Goal: Task Accomplishment & Management: Use online tool/utility

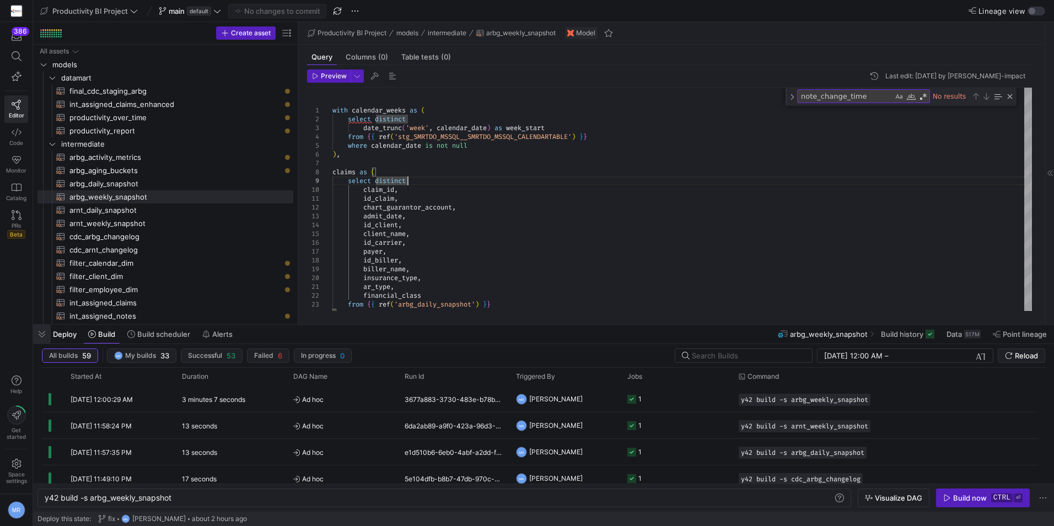
click at [39, 331] on span "button" at bounding box center [42, 334] width 18 height 19
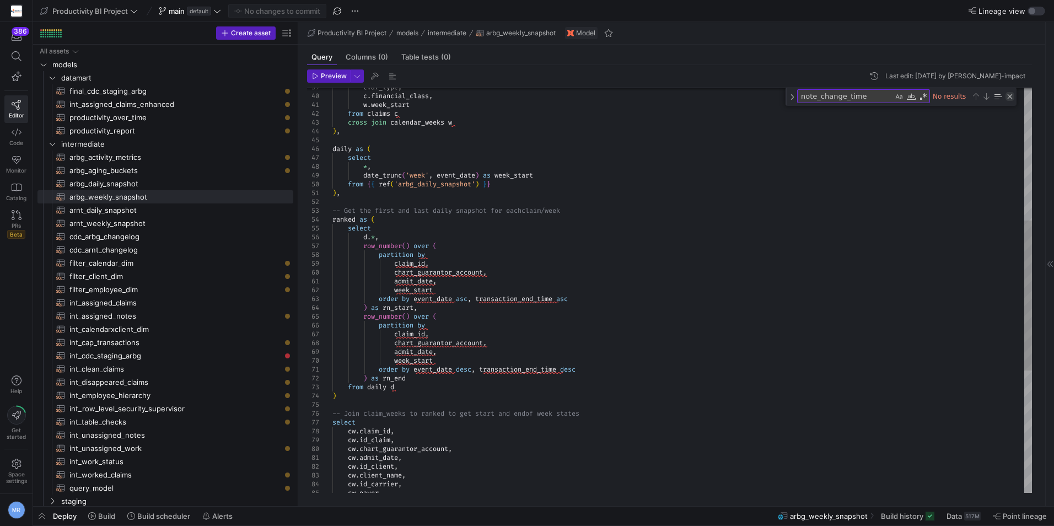
click at [1008, 98] on div "Close (Escape)" at bounding box center [1010, 96] width 9 height 9
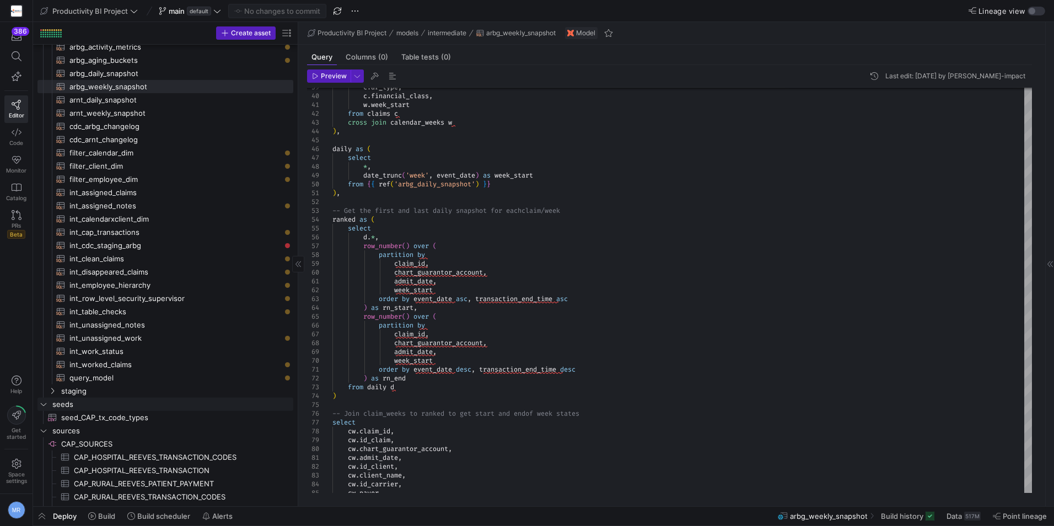
scroll to position [110, 0]
click at [120, 390] on span "staging" at bounding box center [163, 391] width 204 height 13
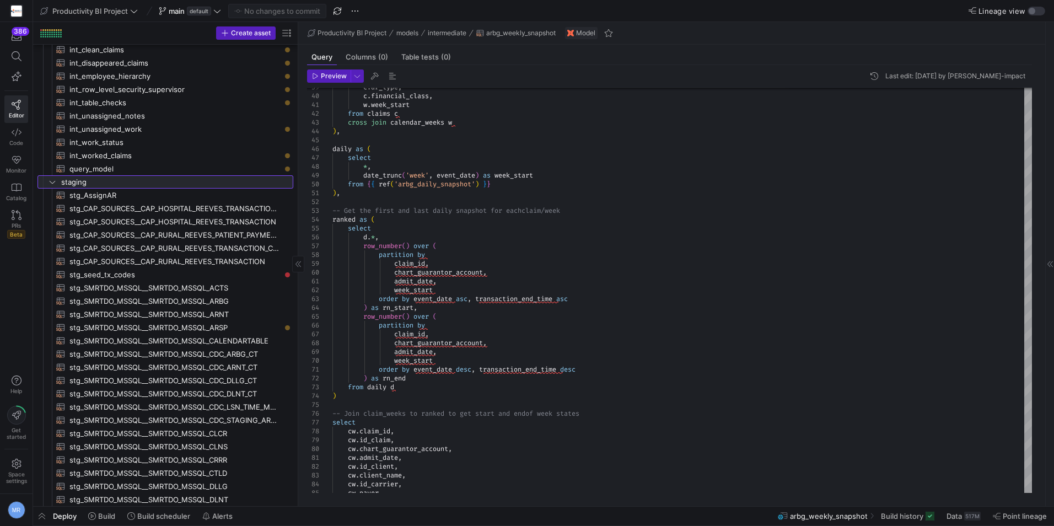
scroll to position [496, 0]
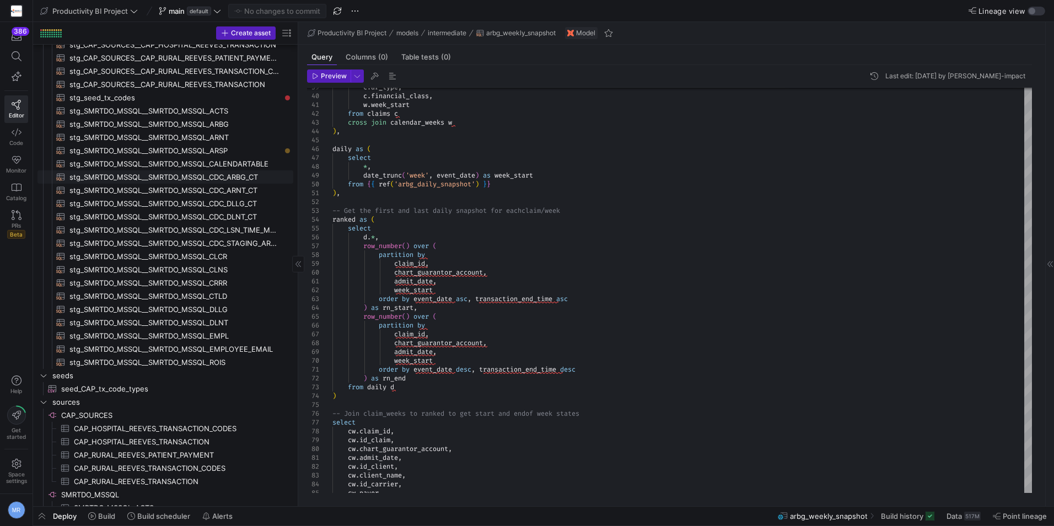
click at [251, 180] on span "stg_SMRTDO_MSSQL__SMRTDO_MSSQL_CDC_ARBG_CT​​​​​​​​​​" at bounding box center [174, 177] width 211 height 13
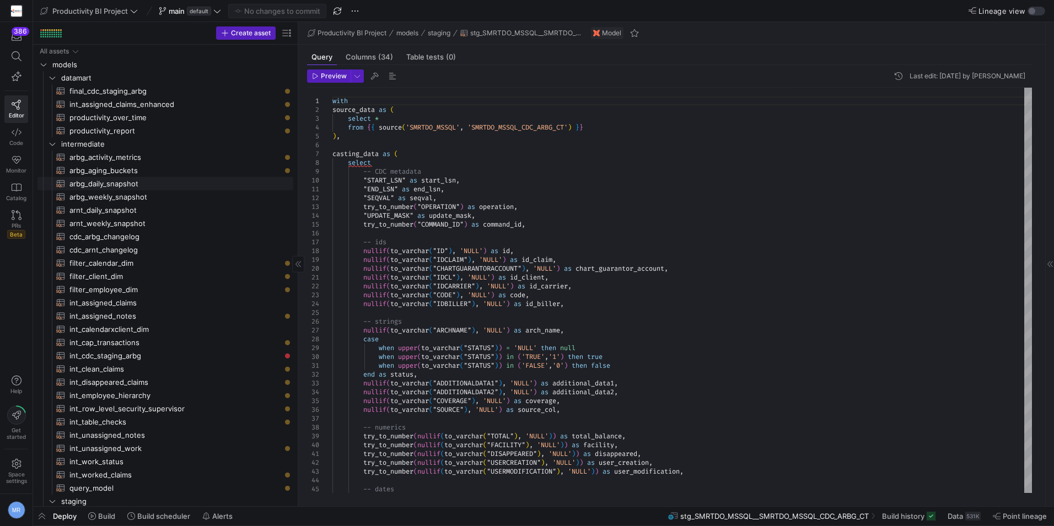
click at [122, 182] on span "arbg_daily_snapshot​​​​​​​​​​" at bounding box center [174, 184] width 211 height 13
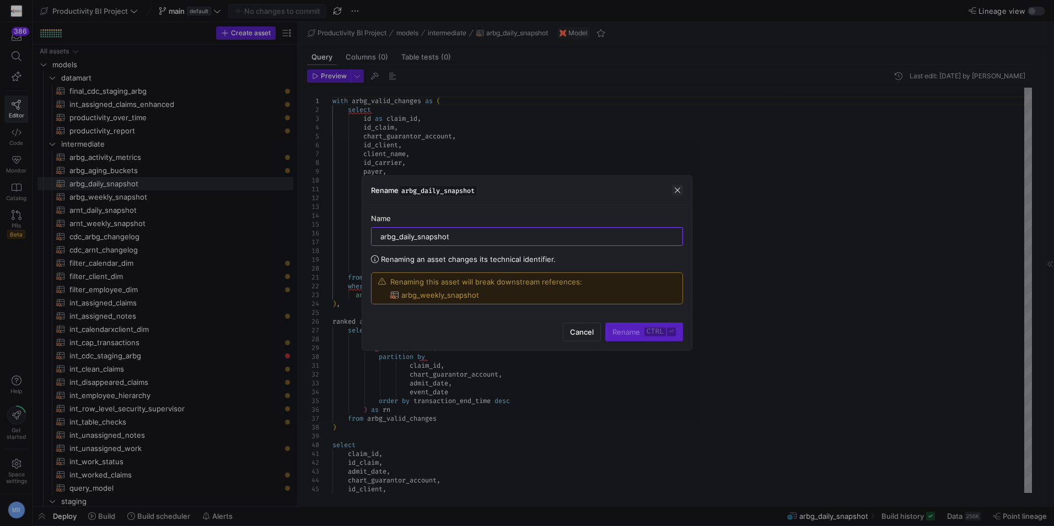
drag, startPoint x: 680, startPoint y: 188, endPoint x: 645, endPoint y: 256, distance: 76.9
click at [680, 188] on span "button" at bounding box center [677, 190] width 11 height 11
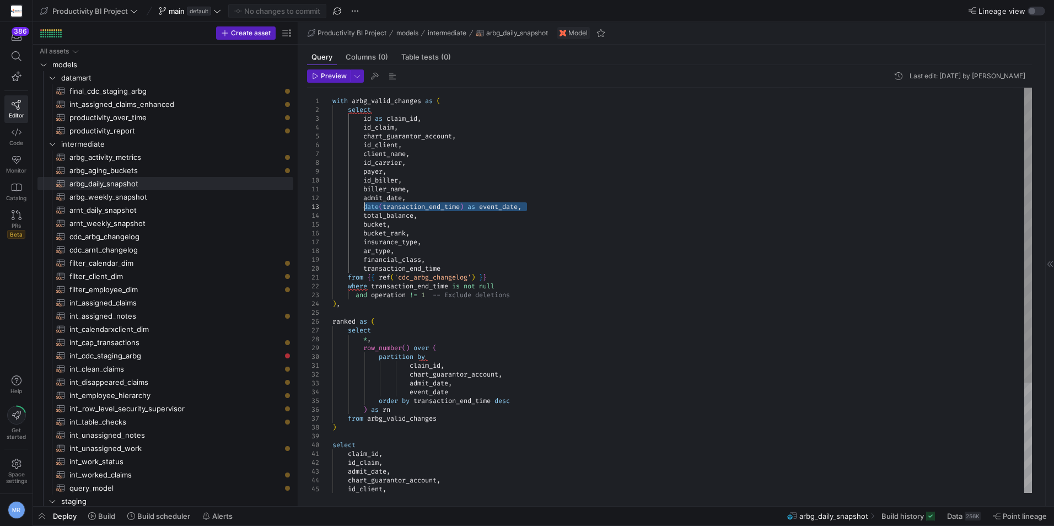
drag, startPoint x: 526, startPoint y: 205, endPoint x: 362, endPoint y: 205, distance: 163.8
click at [362, 205] on div "with arbg_valid_changes as ( select id as claim_id , id_claim , chart_guarantor…" at bounding box center [682, 366] width 700 height 556
click at [125, 248] on span "cdc_arnt_changelog​​​​​​​​​​" at bounding box center [174, 250] width 211 height 13
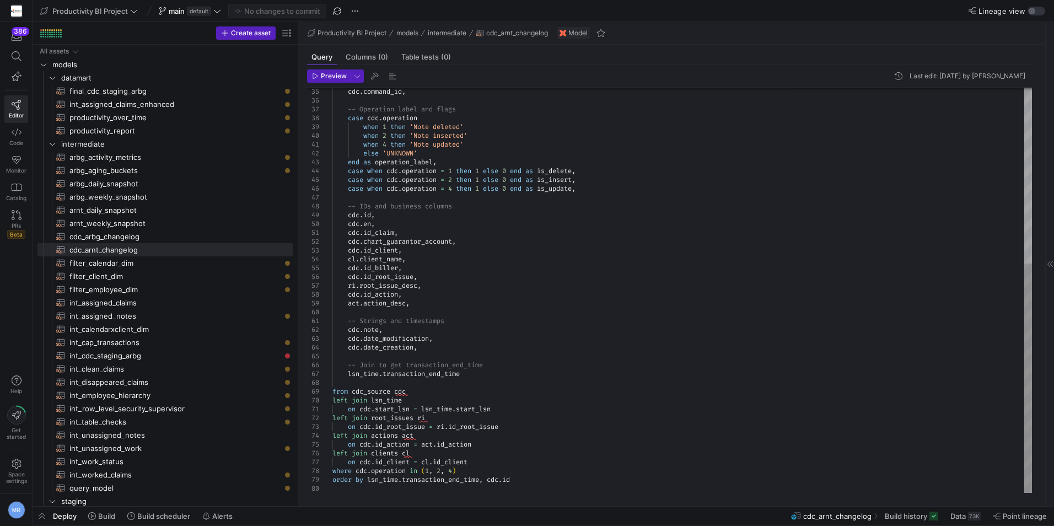
click at [498, 374] on div "cdc . command_id , -- Operation label and flags case cdc . operation when 1 the…" at bounding box center [682, 135] width 700 height 715
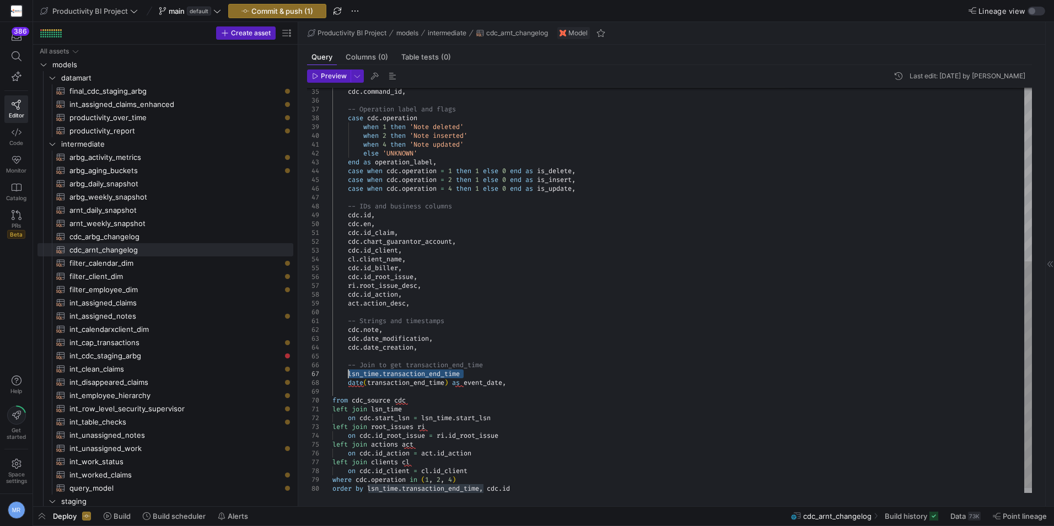
drag, startPoint x: 477, startPoint y: 373, endPoint x: 349, endPoint y: 374, distance: 127.9
click at [349, 374] on div "cdc . command_id , -- Operation label and flags case cdc . operation when 1 the…" at bounding box center [682, 139] width 700 height 723
click at [466, 375] on div "cdc . command_id , -- Operation label and flags case cdc . operation when 1 the…" at bounding box center [682, 139] width 700 height 723
click at [403, 385] on div "cdc . command_id , -- Operation label and flags case cdc . operation when 1 the…" at bounding box center [682, 139] width 700 height 723
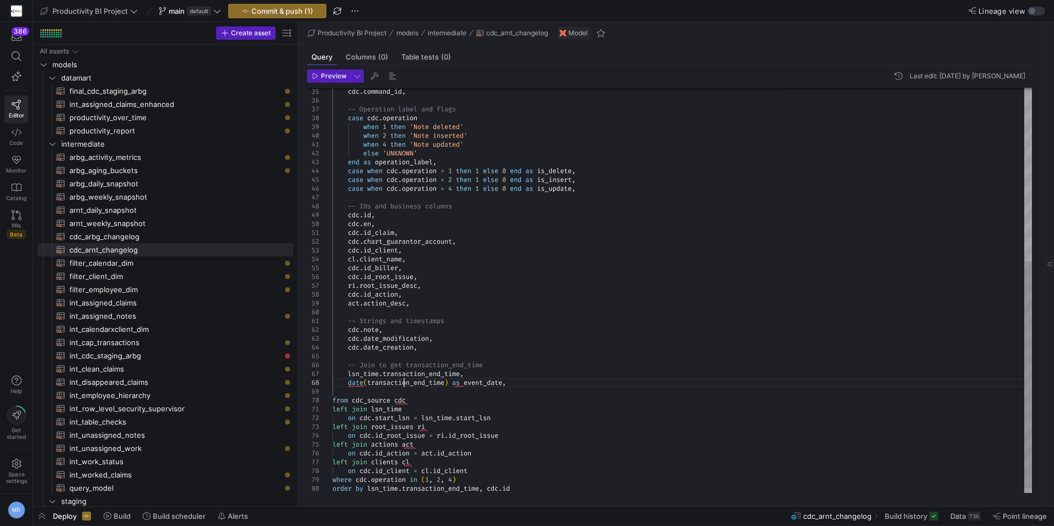
click at [403, 385] on div "cdc . command_id , -- Operation label and flags case cdc . operation when 1 the…" at bounding box center [682, 139] width 700 height 723
click at [595, 388] on div "cdc . command_id , -- Operation label and flags case cdc . operation when 1 the…" at bounding box center [682, 139] width 700 height 723
click at [596, 386] on div "cdc . command_id , -- Operation label and flags case cdc . operation when 1 the…" at bounding box center [682, 139] width 700 height 723
type textarea "-- Strings and timestamps cdc.note, [DOMAIN_NAME]_modification, [DOMAIN_NAME]_c…"
drag, startPoint x: 283, startPoint y: 15, endPoint x: 288, endPoint y: 18, distance: 6.4
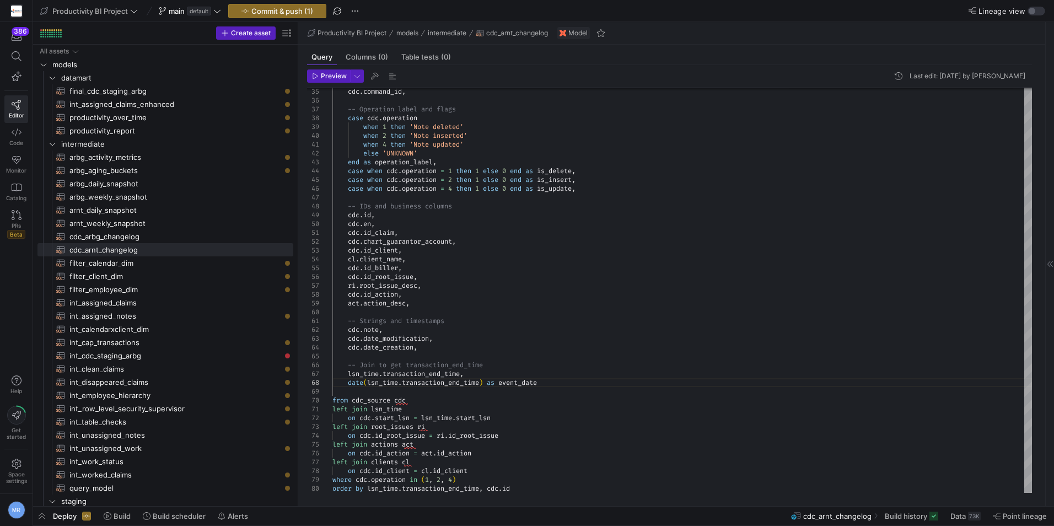
click at [283, 14] on span "Commit & push (1)" at bounding box center [282, 11] width 62 height 9
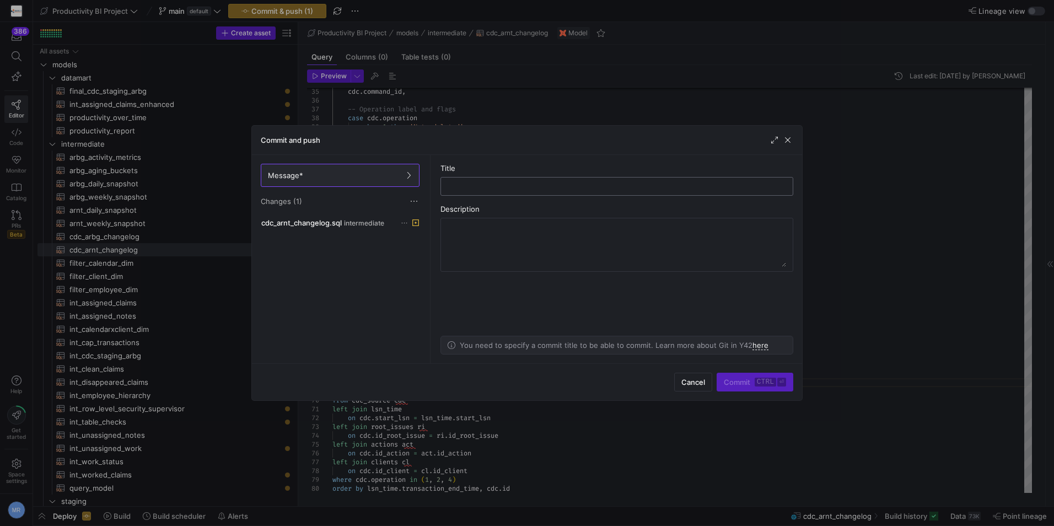
click at [504, 183] on input "text" at bounding box center [617, 186] width 334 height 9
click at [498, 188] on input "text" at bounding box center [617, 186] width 334 height 9
type input "add event date"
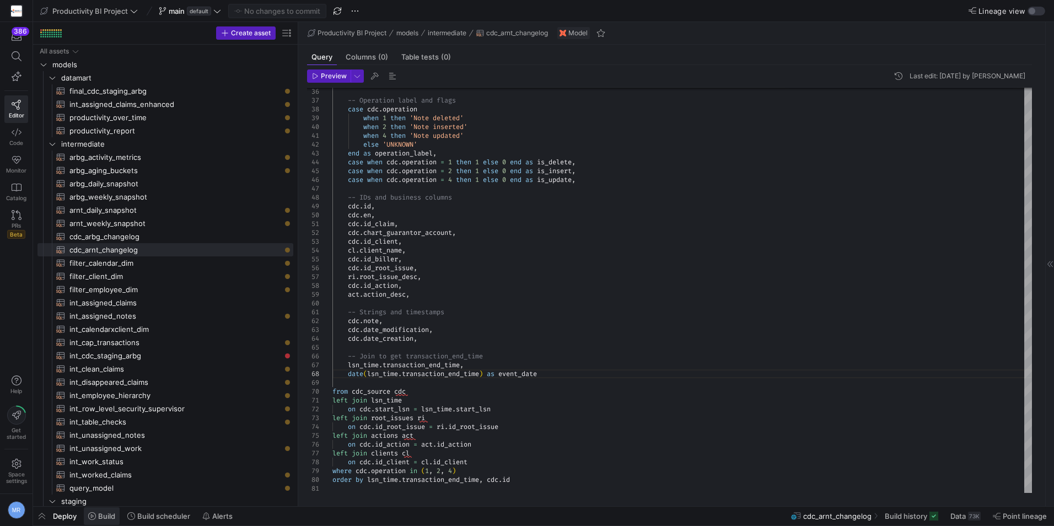
click at [101, 517] on span "Build" at bounding box center [106, 516] width 17 height 9
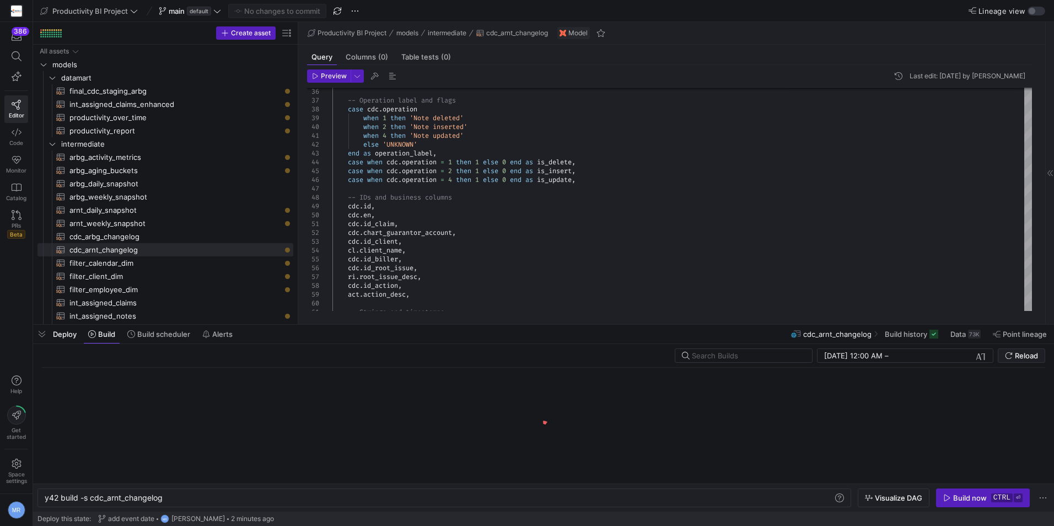
click at [993, 495] on kbd "ctrl" at bounding box center [1002, 497] width 22 height 9
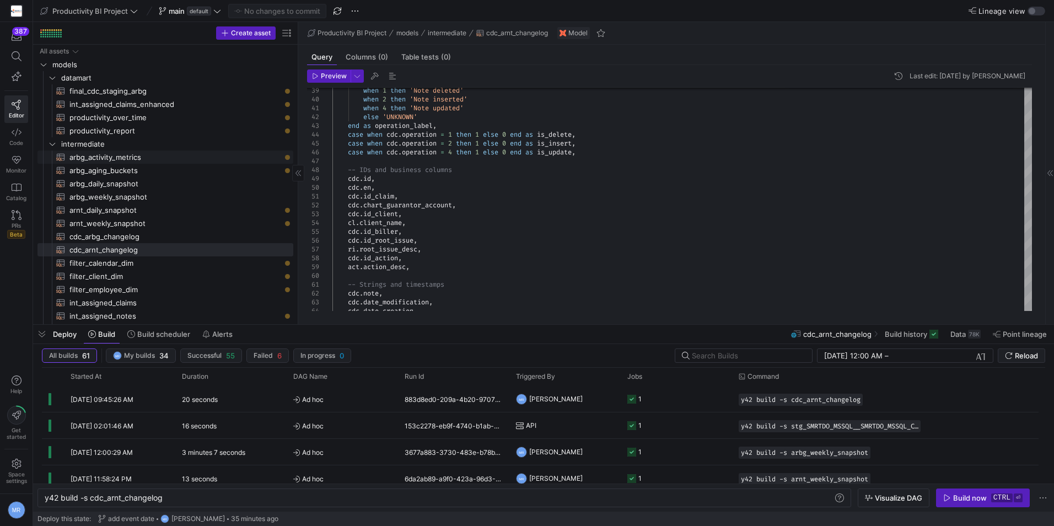
click at [179, 158] on span "arbg_activity_metrics​​​​​​​​​​" at bounding box center [174, 157] width 211 height 13
type textarea "with cdc_data as ( select id, id_claim, id_client, id_carrier, id_biller, opera…"
type textarea "y42 build -s arbg_activity_metrics"
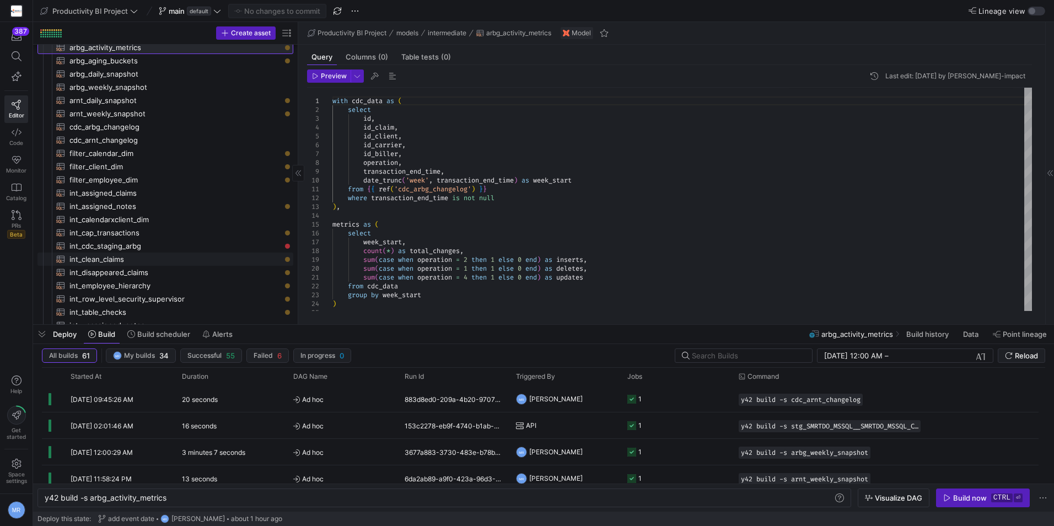
scroll to position [110, 0]
click at [135, 195] on span "int_assigned_claims​​​​​​​​​​" at bounding box center [174, 192] width 211 height 13
type textarea "with source_data as ( select [DOMAIN_NAME], [DOMAIN_NAME]_claim, [DOMAIN_NAME]_…"
type textarea "y42 build -s int_assigned_claims"
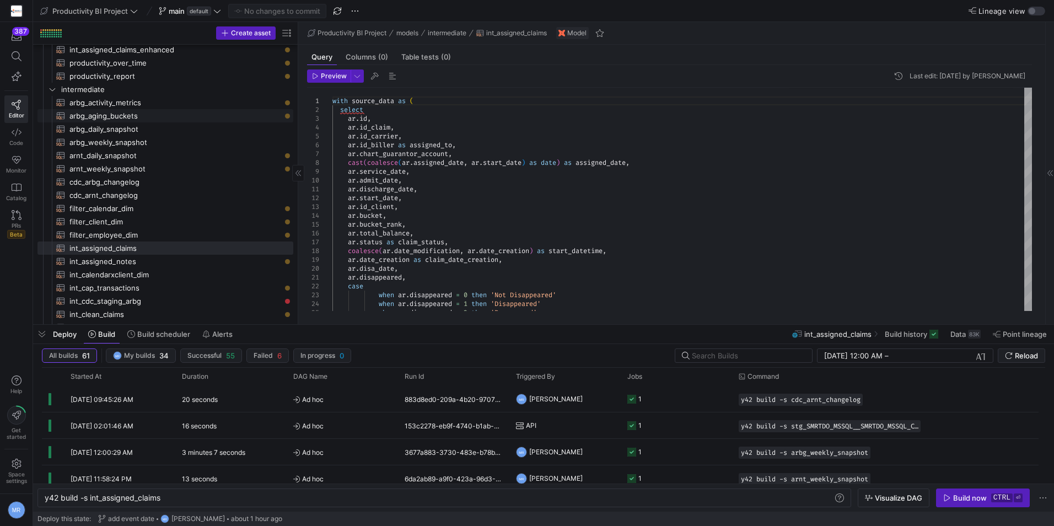
scroll to position [55, 0]
click at [163, 178] on span "cdc_arbg_changelog​​​​​​​​​​" at bounding box center [174, 181] width 211 height 13
type textarea "with cdc_source as ( select * from {{ ref('stg_SMRTDO_MSSQL__SMRTDO_MSSQL_CDC_A…"
type textarea "y42 build -s cdc_arbg_changelog"
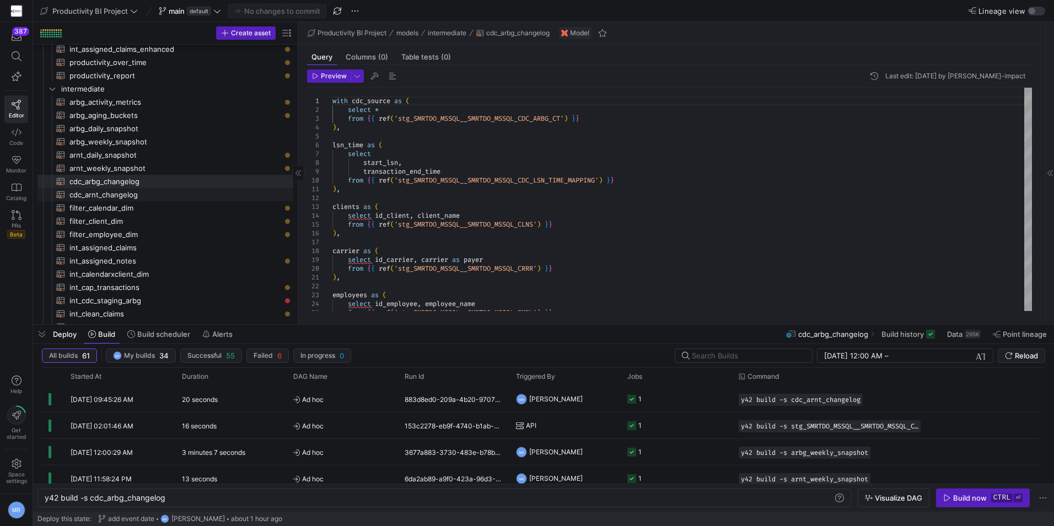
click at [153, 192] on span "cdc_arnt_changelog​​​​​​​​​​" at bounding box center [174, 195] width 211 height 13
type textarea "with cdc_source as ( select * from {{ ref('stg_SMRTDO_MSSQL__SMRTDO_MSSQL_CDC_A…"
type textarea "y42 build -s cdc_arnt_changelog"
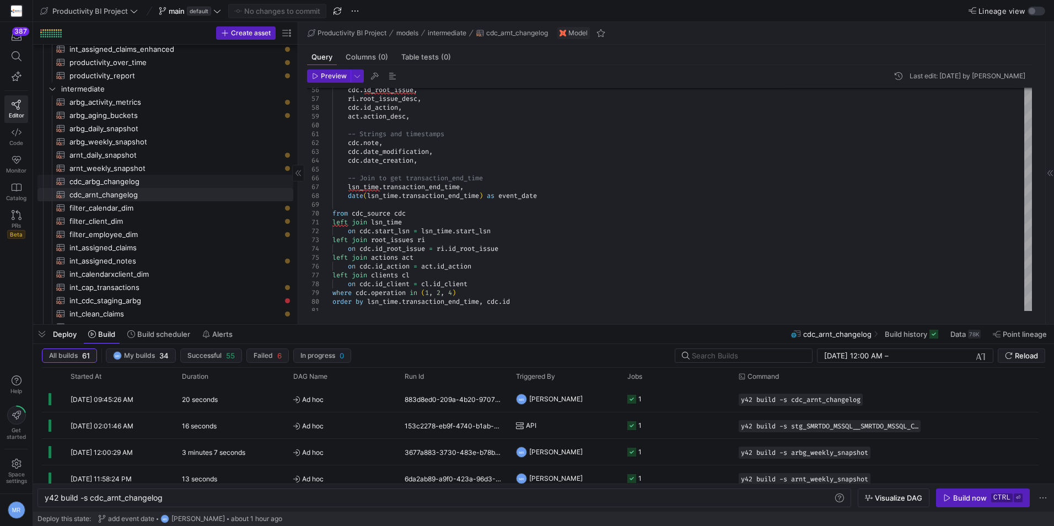
click at [174, 184] on span "cdc_arbg_changelog​​​​​​​​​​" at bounding box center [174, 181] width 211 height 13
type textarea "with cdc_source as ( select * from {{ ref('stg_SMRTDO_MSSQL__SMRTDO_MSSQL_CDC_A…"
type textarea "y42 build -s cdc_arbg_changelog"
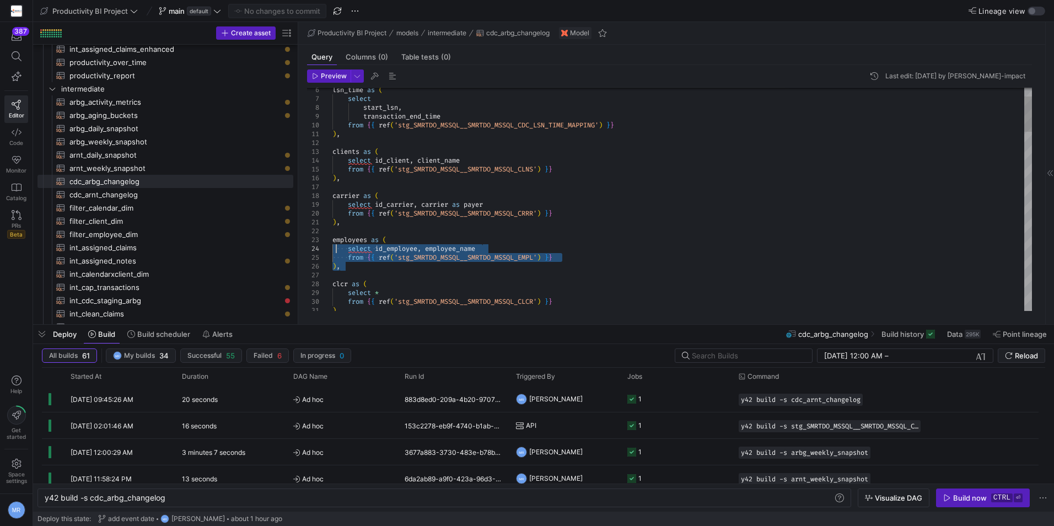
scroll to position [61, 0]
drag, startPoint x: 335, startPoint y: 250, endPoint x: 333, endPoint y: 243, distance: 7.5
click at [216, 195] on span "cdc_arnt_changelog​​​​​​​​​​" at bounding box center [174, 195] width 211 height 13
type textarea "with cdc_source as ( select * from {{ ref('stg_SMRTDO_MSSQL__SMRTDO_MSSQL_CDC_A…"
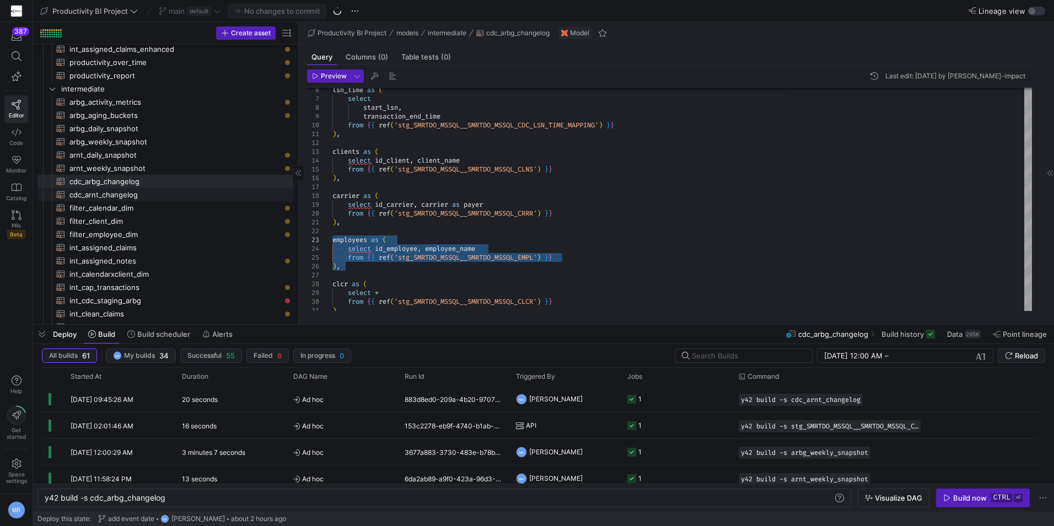
type textarea "y42 build -s cdc_arnt_changelog"
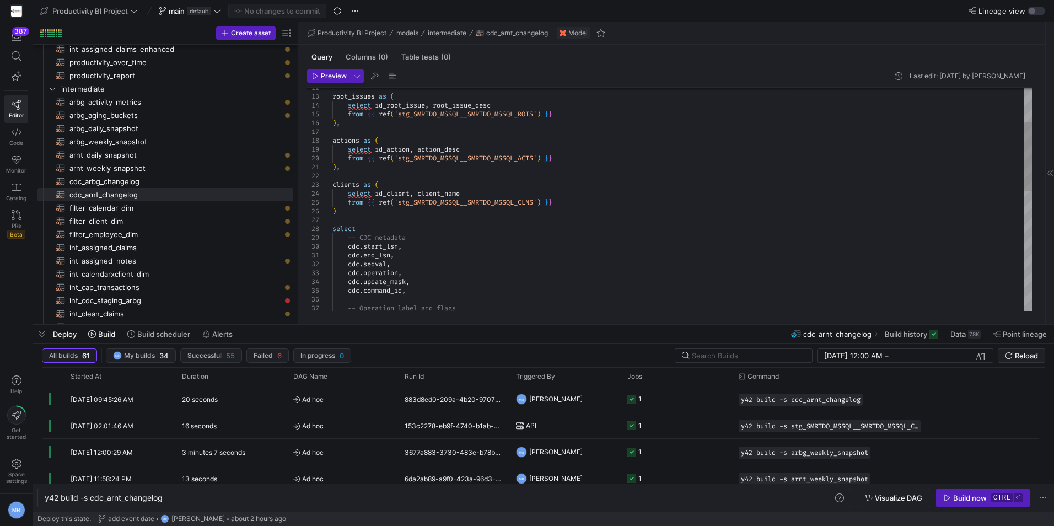
click at [364, 211] on div "root_issues as ( select id_root_issue , root_issue_desc from { { ref ( 'stg_SMR…" at bounding box center [682, 338] width 700 height 723
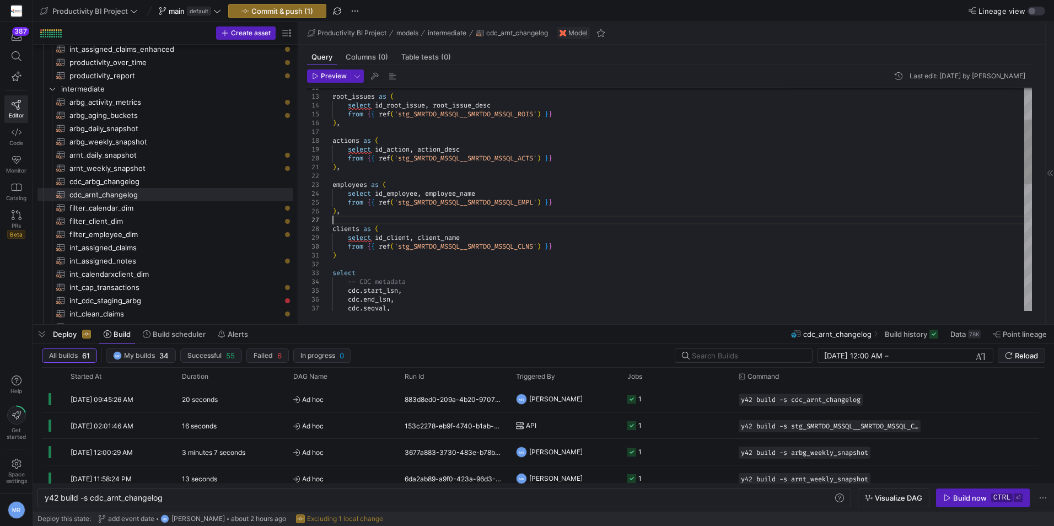
scroll to position [53, 0]
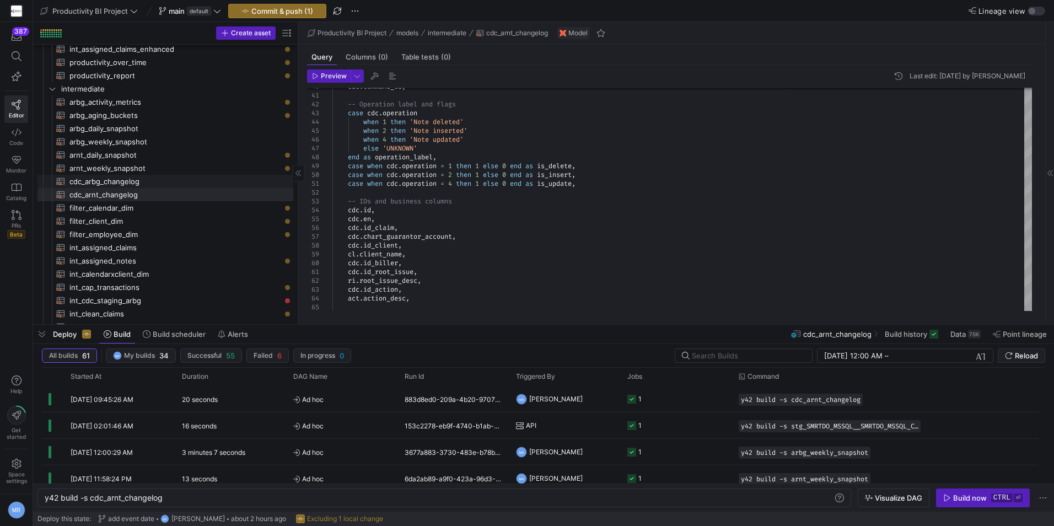
click at [139, 183] on span "cdc_arbg_changelog​​​​​​​​​​" at bounding box center [174, 181] width 211 height 13
type textarea "with cdc_source as ( select * from {{ ref('stg_SMRTDO_MSSQL__SMRTDO_MSSQL_CDC_A…"
type textarea "y42 build -s cdc_arbg_changelog"
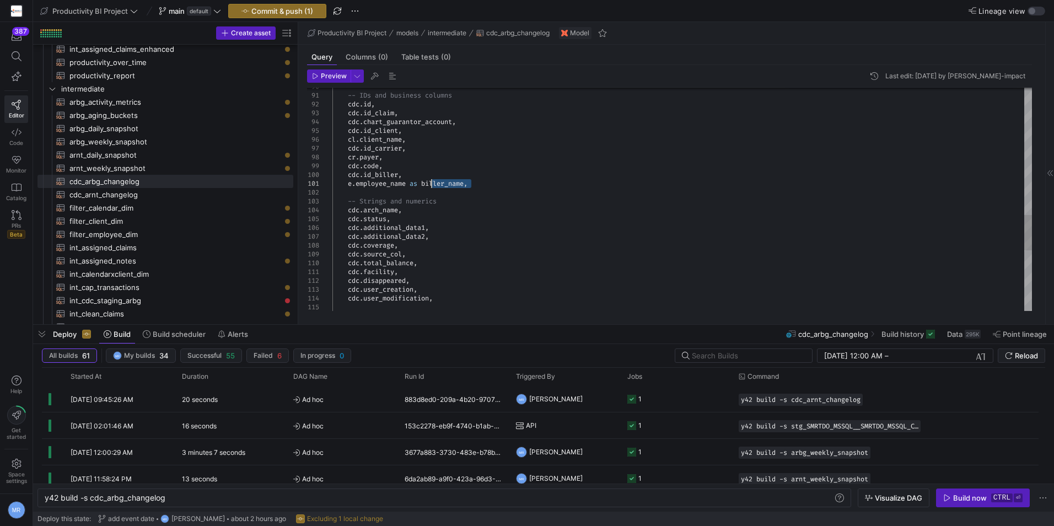
scroll to position [53, 0]
drag, startPoint x: 482, startPoint y: 184, endPoint x: 348, endPoint y: 185, distance: 134.0
drag, startPoint x: 143, startPoint y: 192, endPoint x: 390, endPoint y: 193, distance: 247.6
click at [143, 192] on span "cdc_arnt_changelog​​​​​​​​​​" at bounding box center [174, 195] width 211 height 13
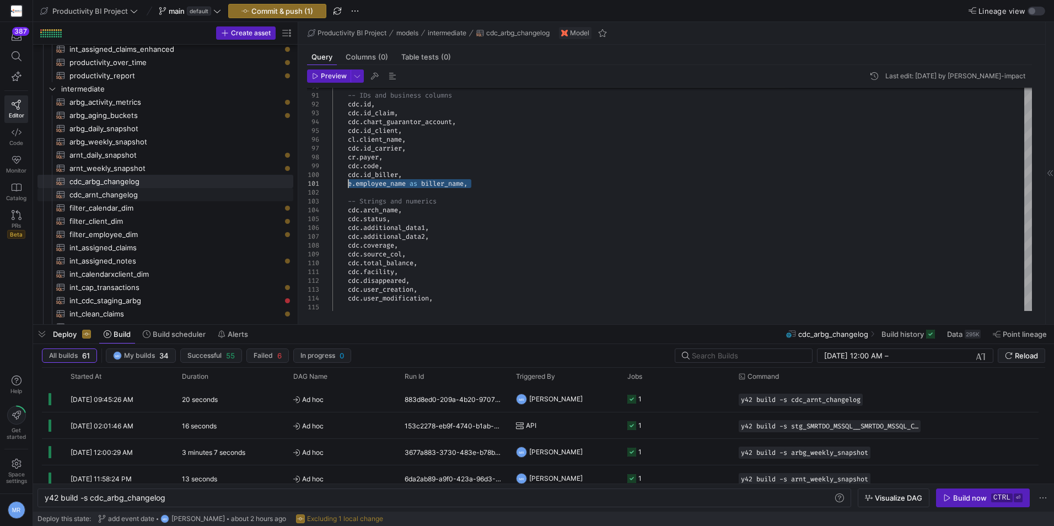
type textarea "with cdc_source as ( select * from {{ ref('stg_SMRTDO_MSSQL__SMRTDO_MSSQL_CDC_A…"
type textarea "y42 build -s cdc_arnt_changelog"
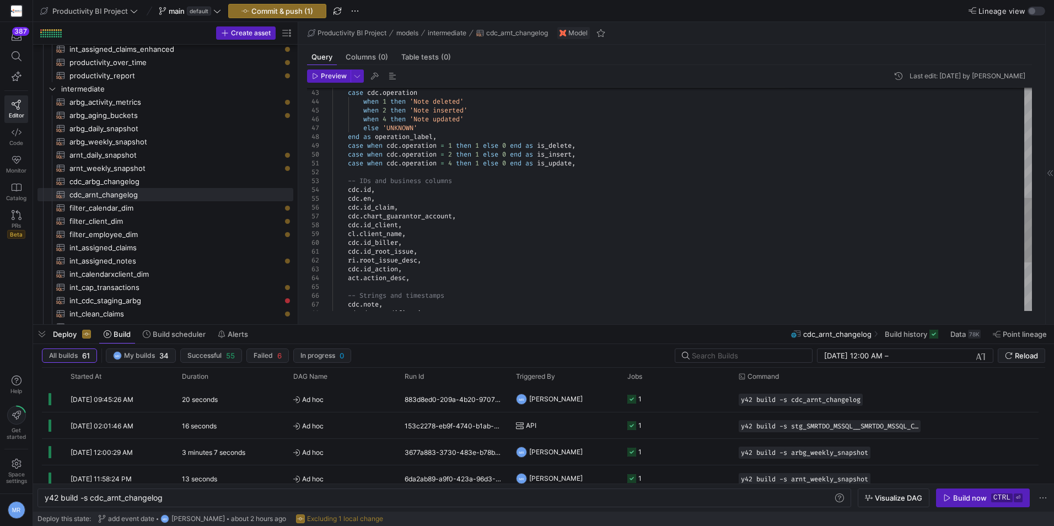
click at [427, 244] on div "cdc . en , -- IDs and business columns cdc . id , case when cdc . operation = 1…" at bounding box center [682, 92] width 700 height 767
click at [171, 184] on span "cdc_arbg_changelog​​​​​​​​​​" at bounding box center [174, 181] width 211 height 13
type textarea "with cdc_source as ( select * from {{ ref('stg_SMRTDO_MSSQL__SMRTDO_MSSQL_CDC_A…"
type textarea "y42 build -s cdc_arbg_changelog"
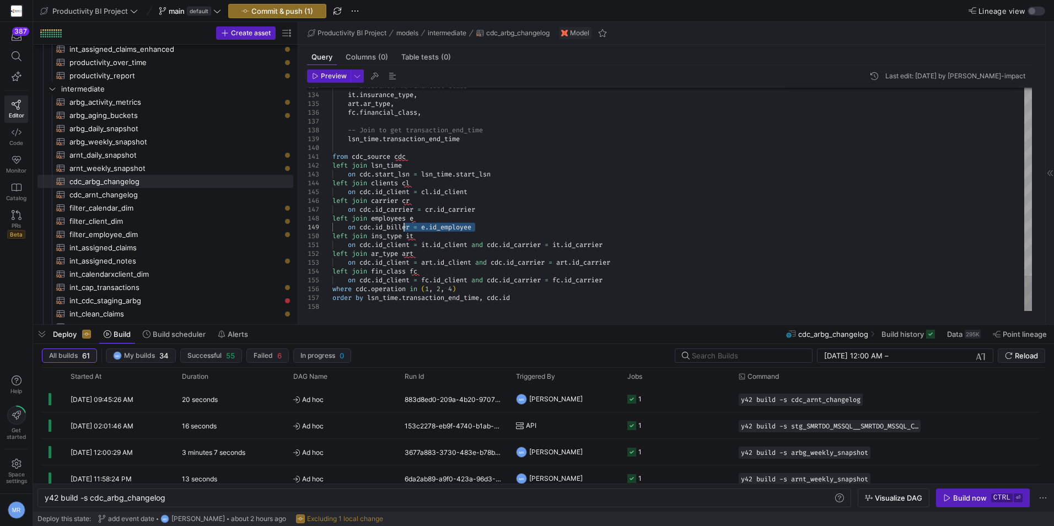
scroll to position [8, 0]
drag, startPoint x: 439, startPoint y: 226, endPoint x: 332, endPoint y: 219, distance: 107.1
drag, startPoint x: 152, startPoint y: 191, endPoint x: 193, endPoint y: 194, distance: 40.9
click at [152, 191] on span "cdc_arnt_changelog​​​​​​​​​​" at bounding box center [174, 195] width 211 height 13
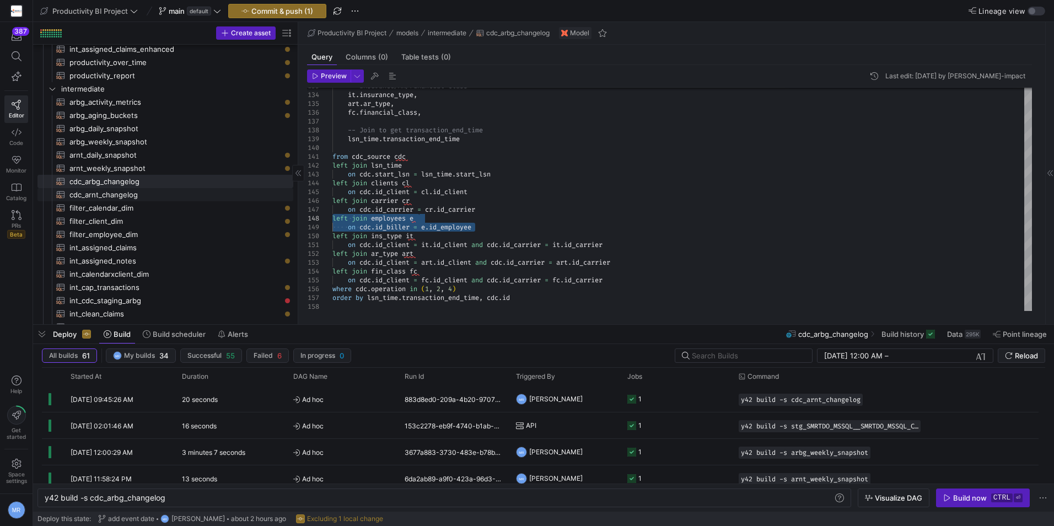
type textarea "with cdc_source as ( select * from {{ ref('stg_SMRTDO_MSSQL__SMRTDO_MSSQL_CDC_A…"
type textarea "y42 build -s cdc_arnt_changelog"
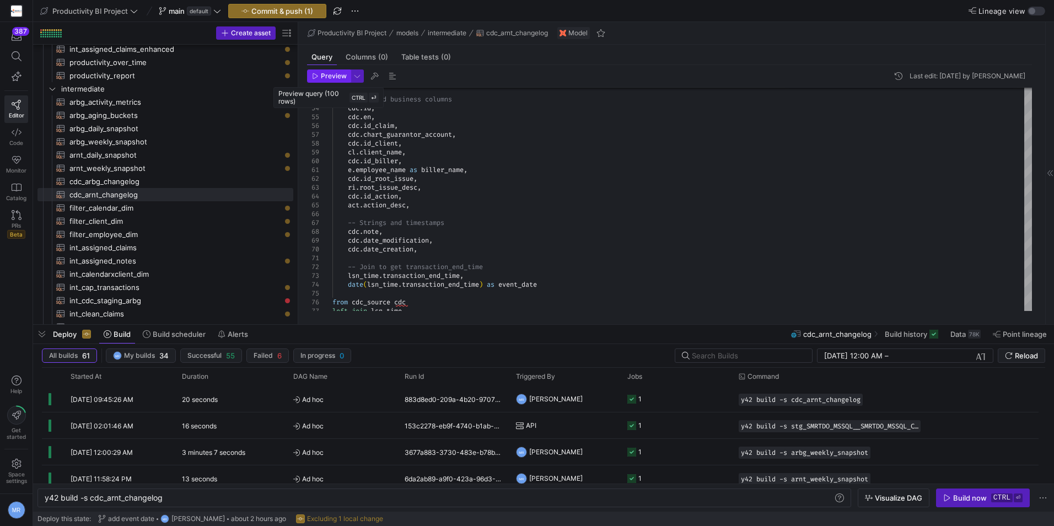
type textarea "left join actions act on [DOMAIN_NAME]_action = [DOMAIN_NAME]_action left join …"
click at [326, 75] on span "Preview" at bounding box center [334, 76] width 26 height 8
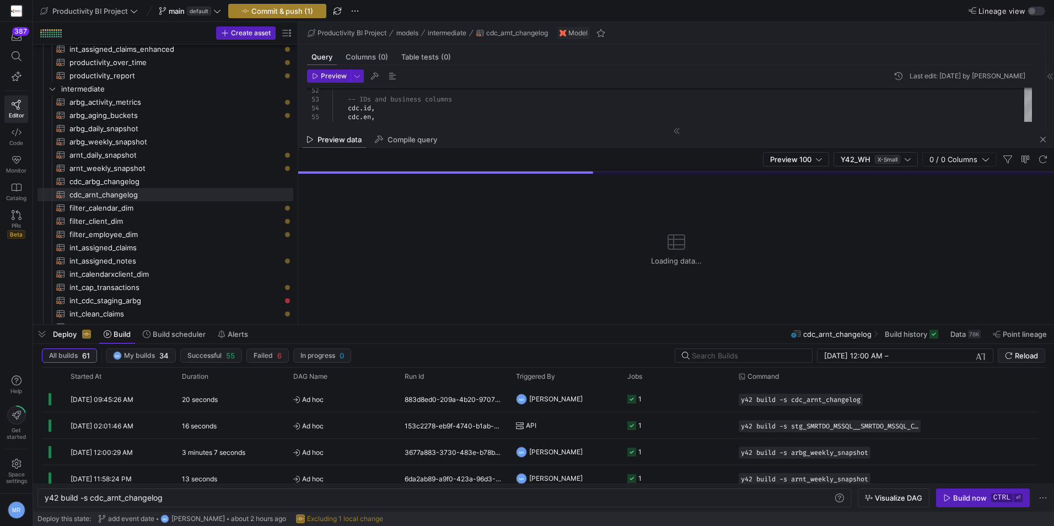
click at [283, 13] on span "Commit & push (1)" at bounding box center [282, 11] width 62 height 9
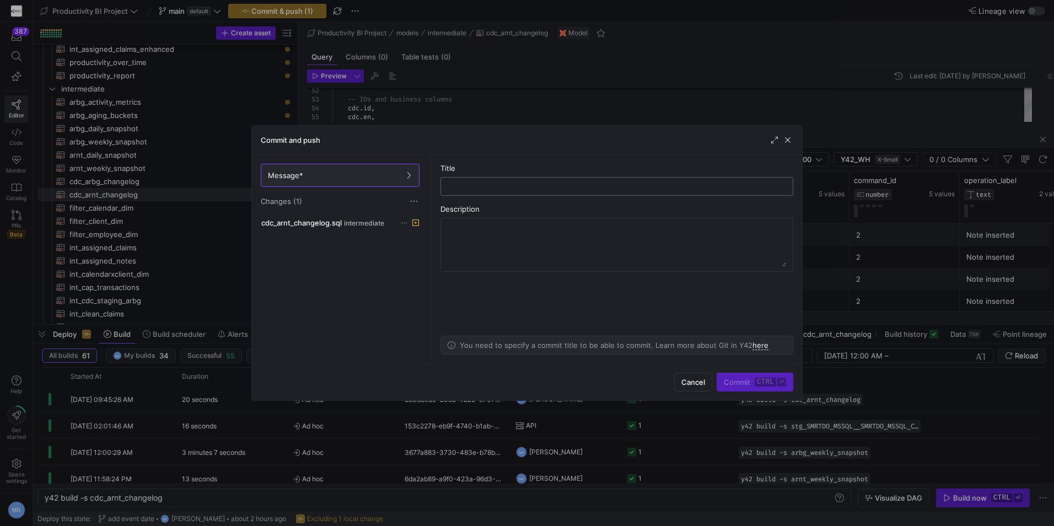
click at [507, 190] on input "text" at bounding box center [617, 186] width 334 height 9
type input "add emp name"
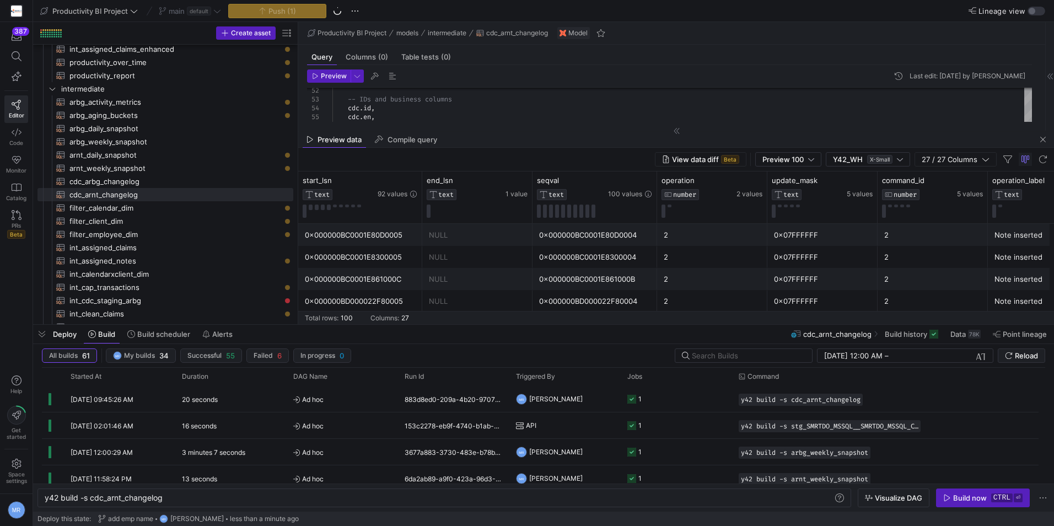
click at [1045, 138] on span "button" at bounding box center [1043, 139] width 13 height 13
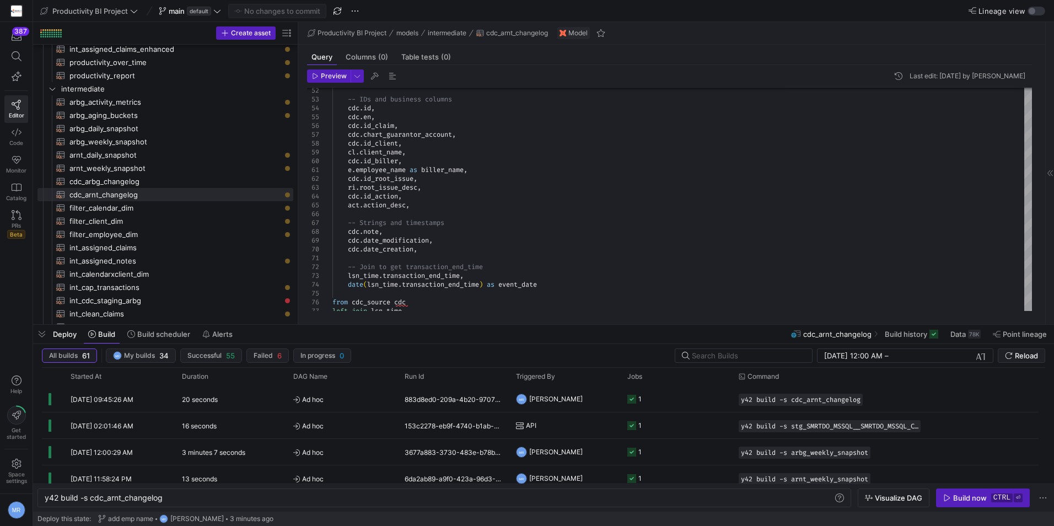
drag, startPoint x: 984, startPoint y: 496, endPoint x: 984, endPoint y: 488, distance: 7.2
click at [984, 496] on div "Build now" at bounding box center [970, 497] width 34 height 9
